Goal: Task Accomplishment & Management: Use online tool/utility

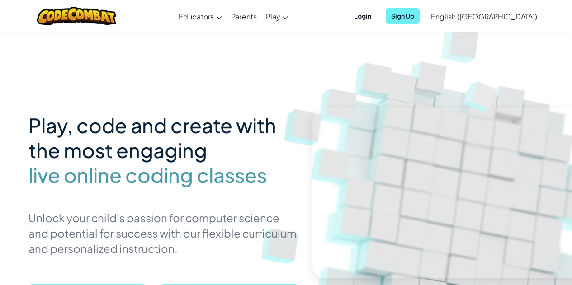
click at [419, 16] on span "Sign Up" at bounding box center [402, 16] width 34 height 17
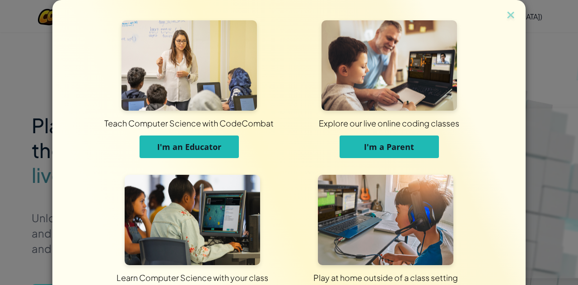
scroll to position [72, 0]
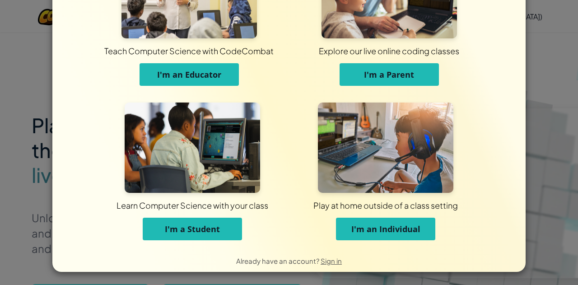
click at [201, 228] on span "I'm a Student" at bounding box center [192, 229] width 55 height 11
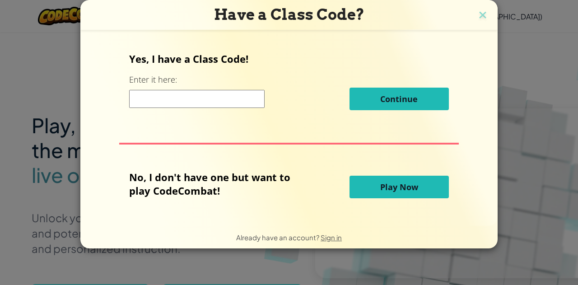
scroll to position [0, 0]
click at [201, 228] on div "Already have an account? Sign in" at bounding box center [288, 237] width 417 height 23
click at [479, 11] on img at bounding box center [483, 16] width 12 height 14
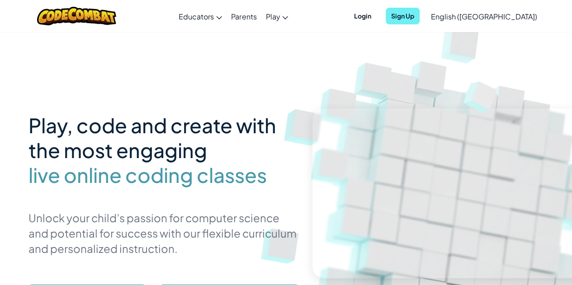
click at [419, 21] on span "Sign Up" at bounding box center [402, 16] width 34 height 17
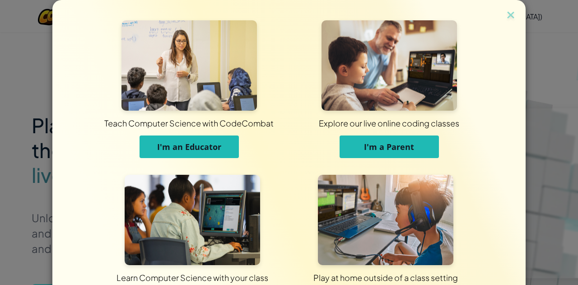
click at [364, 148] on span "I'm a Parent" at bounding box center [389, 146] width 50 height 11
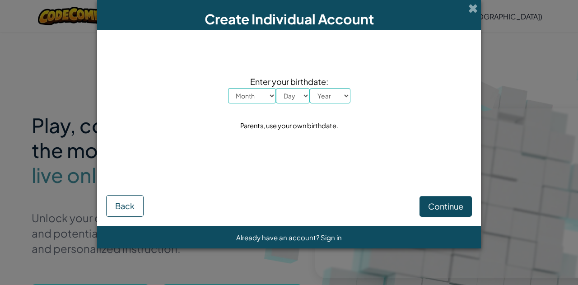
click at [252, 102] on select "Month January February March April May June July August September October Novem…" at bounding box center [252, 95] width 48 height 15
select select "1"
click at [228, 88] on select "Month January February March April May June July August September October Novem…" at bounding box center [252, 95] width 48 height 15
click at [295, 100] on select "Day 1 2 3 4 5 6 7 8 9 10 11 12 13 14 15 16 17 18 19 20 21 22 23 24 25 26 27 28 …" at bounding box center [293, 95] width 34 height 15
select select "8"
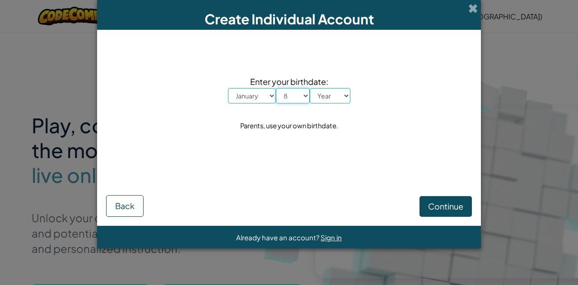
click at [276, 88] on select "Day 1 2 3 4 5 6 7 8 9 10 11 12 13 14 15 16 17 18 19 20 21 22 23 24 25 26 27 28 …" at bounding box center [293, 95] width 34 height 15
click at [340, 99] on select "Year [DATE] 2024 2023 2022 2021 2020 2019 2018 2017 2016 2015 2014 2013 2012 20…" at bounding box center [330, 95] width 41 height 15
select select "2012"
click at [310, 88] on select "Year [DATE] 2024 2023 2022 2021 2020 2019 2018 2017 2016 2015 2014 2013 2012 20…" at bounding box center [330, 95] width 41 height 15
click at [426, 208] on button "Continue" at bounding box center [446, 206] width 52 height 21
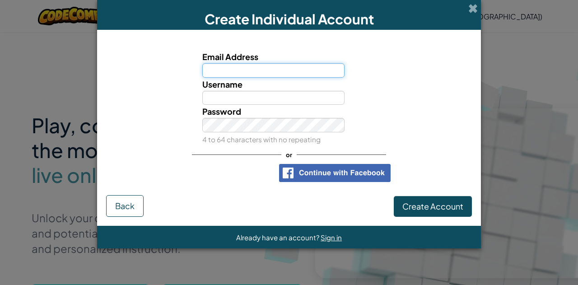
click at [249, 73] on input "Email Address" at bounding box center [273, 70] width 143 height 14
type input "[EMAIL_ADDRESS][DOMAIN_NAME]"
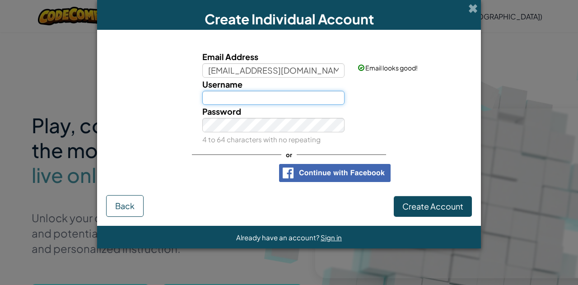
click at [245, 103] on input "Username" at bounding box center [273, 98] width 143 height 14
type input "Crimsonstar2010"
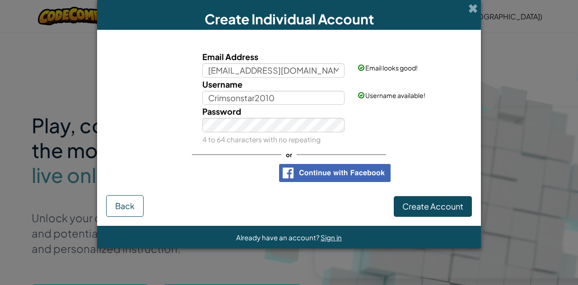
click at [403, 146] on div "Email Address [EMAIL_ADDRESS][DOMAIN_NAME] Email looks good! Username Crimsonst…" at bounding box center [289, 116] width 366 height 154
click at [418, 199] on button "Create Account" at bounding box center [433, 206] width 78 height 21
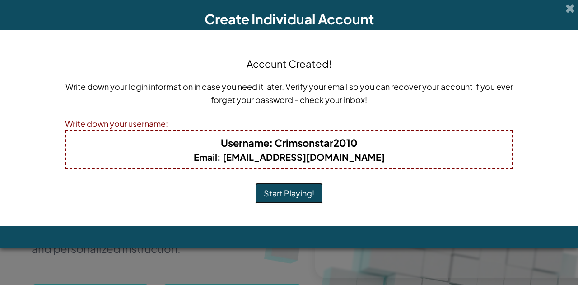
click at [277, 192] on button "Start Playing!" at bounding box center [289, 193] width 68 height 21
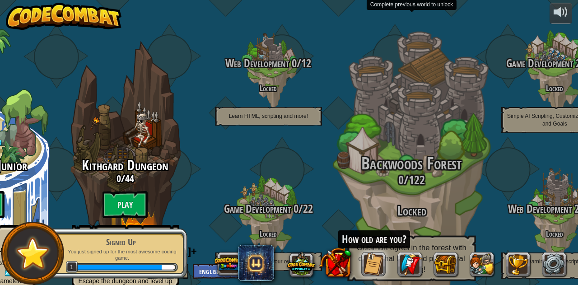
drag, startPoint x: 524, startPoint y: 0, endPoint x: 381, endPoint y: 34, distance: 147.1
click at [381, 34] on div "Backwoods Forest 0 / 122 Locked Outsmart ogres in the forest with conditional l…" at bounding box center [412, 172] width 172 height 344
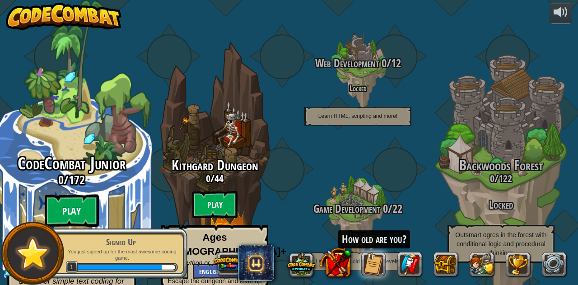
click at [66, 196] on btn "Play" at bounding box center [72, 211] width 54 height 33
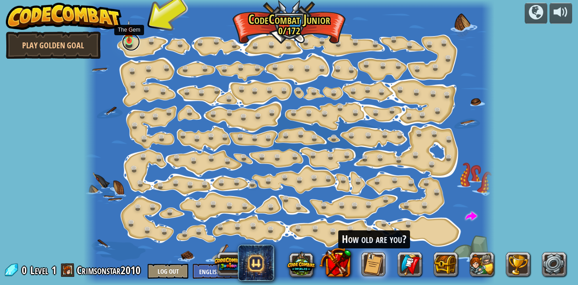
click at [127, 46] on link at bounding box center [131, 42] width 18 height 18
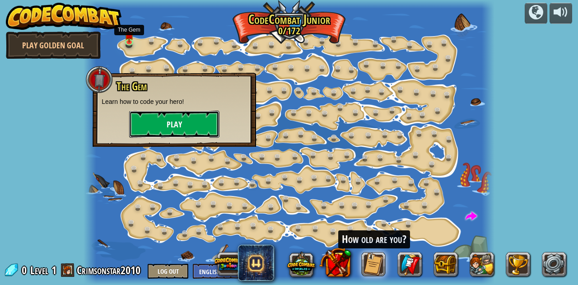
click at [171, 116] on button "Play" at bounding box center [174, 124] width 90 height 27
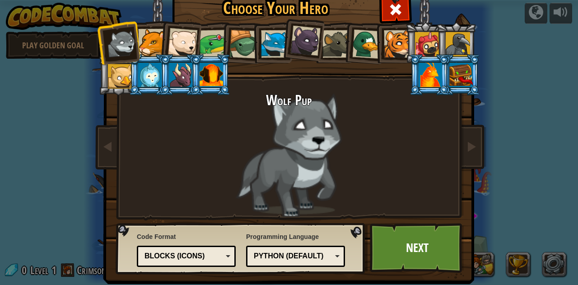
click at [220, 256] on div "Blocks (Icons)" at bounding box center [186, 256] width 87 height 14
click at [194, 164] on div "Wolf Pup" at bounding box center [289, 155] width 339 height 124
click at [431, 43] on div at bounding box center [427, 44] width 24 height 24
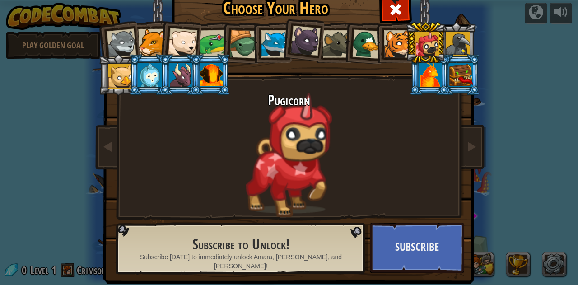
click at [422, 75] on div at bounding box center [430, 75] width 23 height 24
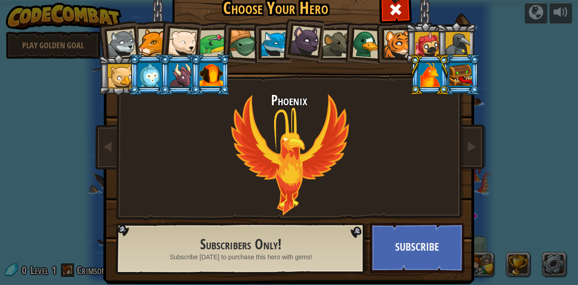
click at [101, 42] on li at bounding box center [118, 42] width 44 height 44
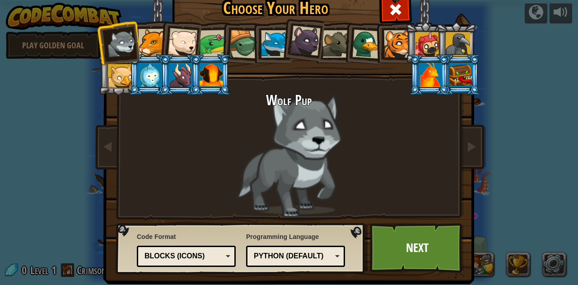
click at [146, 77] on div at bounding box center [149, 75] width 23 height 24
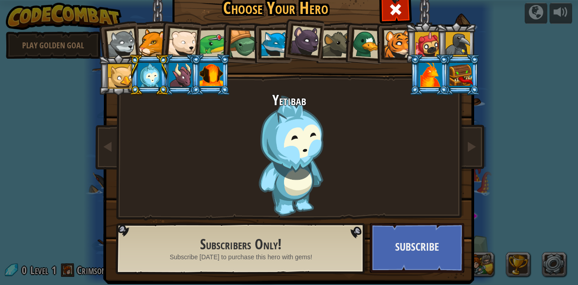
click at [153, 40] on div at bounding box center [152, 43] width 28 height 28
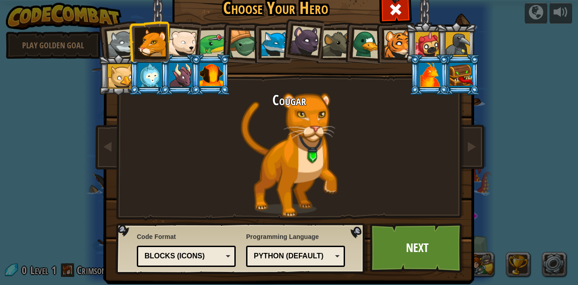
click at [216, 39] on div at bounding box center [214, 44] width 28 height 28
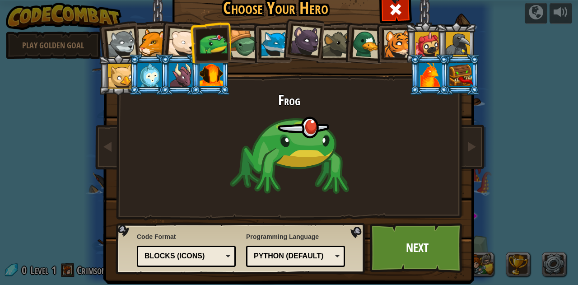
click at [235, 45] on div at bounding box center [244, 44] width 29 height 29
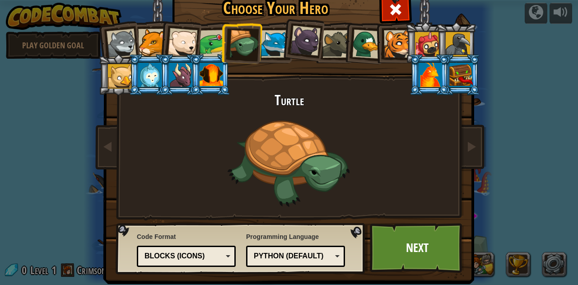
click at [155, 43] on div at bounding box center [152, 43] width 28 height 28
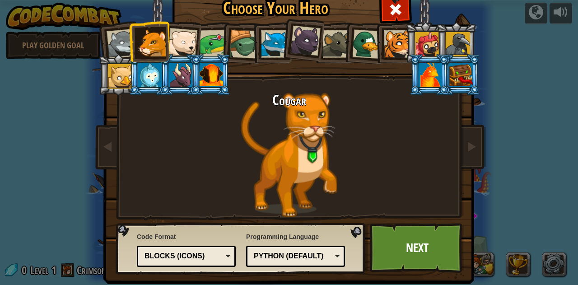
click at [183, 42] on div at bounding box center [183, 43] width 30 height 30
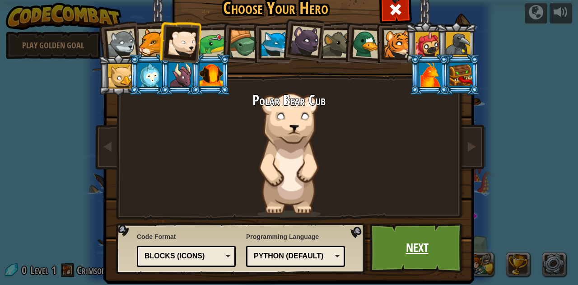
click at [414, 230] on link "Next" at bounding box center [417, 248] width 94 height 50
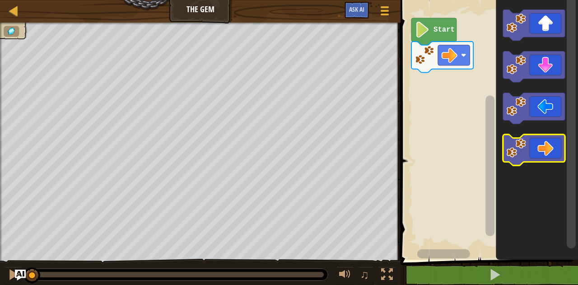
click at [547, 153] on icon "Blockly Workspace" at bounding box center [534, 150] width 62 height 31
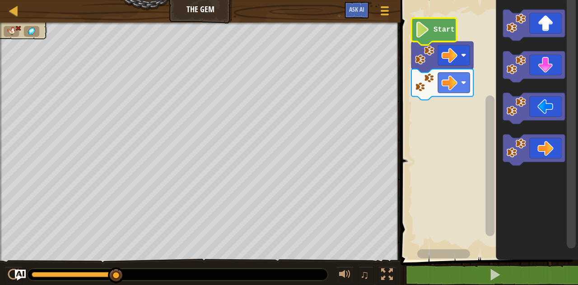
click at [436, 26] on text "Start" at bounding box center [444, 30] width 21 height 8
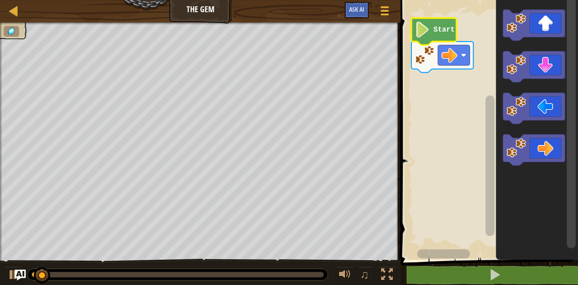
click at [425, 35] on image "Blockly Workspace" at bounding box center [422, 30] width 15 height 16
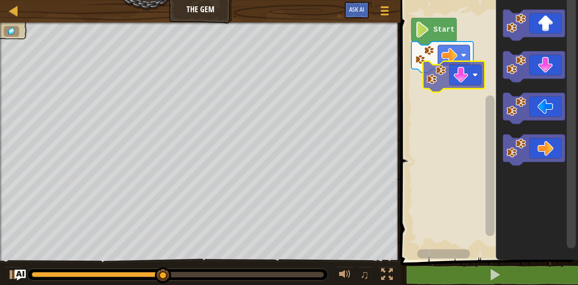
click at [442, 84] on div "Start" at bounding box center [488, 127] width 180 height 264
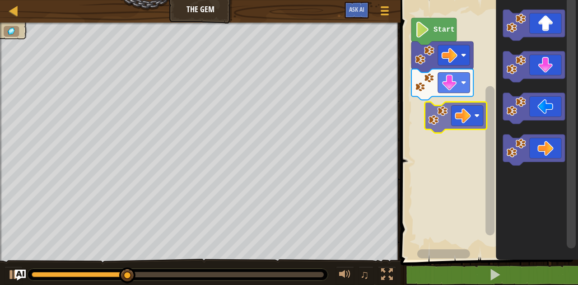
click at [445, 109] on div "Start" at bounding box center [488, 127] width 180 height 264
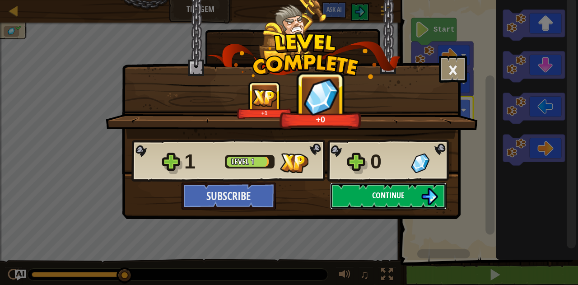
click at [367, 199] on button "Continue" at bounding box center [388, 196] width 117 height 27
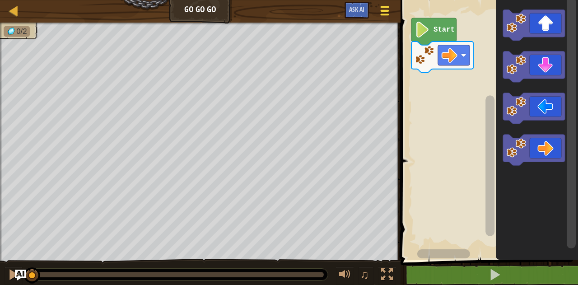
click at [378, 14] on button "Game Menu" at bounding box center [385, 12] width 24 height 22
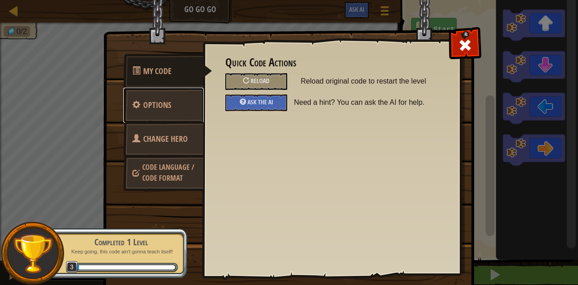
click at [161, 110] on span "Options" at bounding box center [157, 104] width 28 height 11
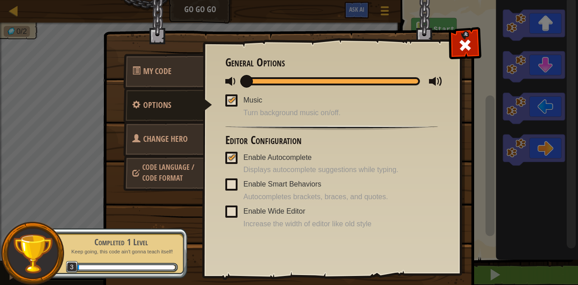
drag, startPoint x: 396, startPoint y: 84, endPoint x: 185, endPoint y: 93, distance: 211.2
click at [185, 93] on div "My Code Options Change Hero Code Language / Code Format Quick Code Actions Relo…" at bounding box center [289, 161] width 371 height 258
click at [229, 98] on div at bounding box center [232, 99] width 6 height 7
click at [0, 0] on input "Music" at bounding box center [0, 0] width 0 height 0
click at [461, 47] on span at bounding box center [465, 45] width 14 height 14
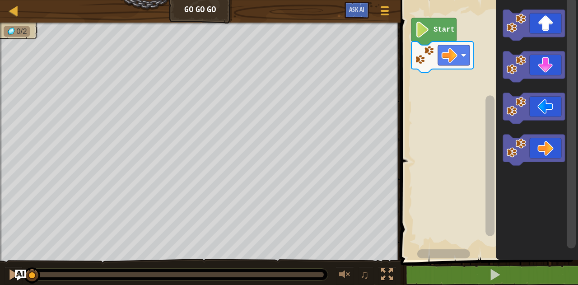
click at [418, 32] on image "Blockly Workspace" at bounding box center [422, 30] width 15 height 16
